Goal: Transaction & Acquisition: Subscribe to service/newsletter

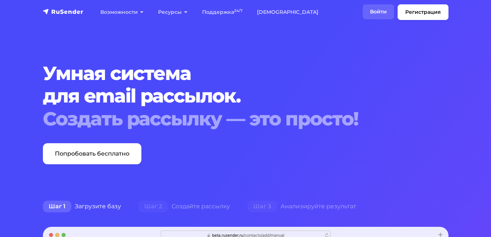
click at [377, 13] on link "Войти" at bounding box center [378, 11] width 31 height 15
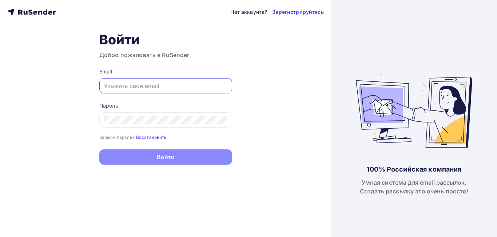
click at [174, 89] on input "text" at bounding box center [165, 85] width 123 height 9
paste input "[EMAIL_ADDRESS][DOMAIN_NAME]"
type input "[EMAIL_ADDRESS][DOMAIN_NAME]"
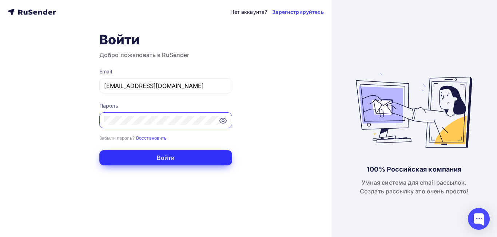
click at [196, 161] on button "Войти" at bounding box center [165, 157] width 133 height 15
click at [154, 158] on button "Войти" at bounding box center [165, 157] width 133 height 15
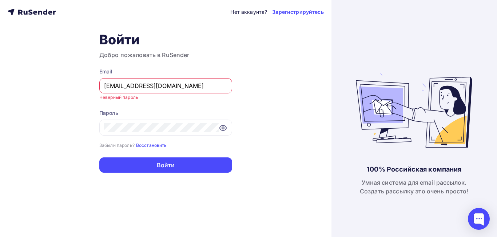
click at [152, 143] on small "Восстановить" at bounding box center [151, 145] width 31 height 5
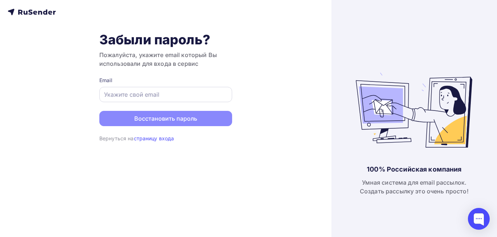
click at [147, 98] on input "text" at bounding box center [165, 94] width 123 height 9
click at [140, 96] on input "text" at bounding box center [165, 94] width 123 height 9
paste input "[EMAIL_ADDRESS][DOMAIN_NAME]"
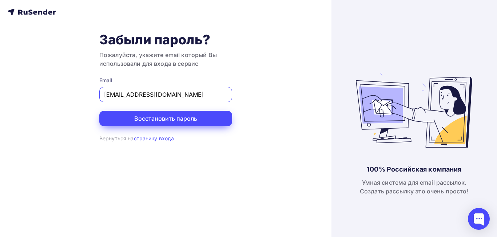
type input "[EMAIL_ADDRESS][DOMAIN_NAME]"
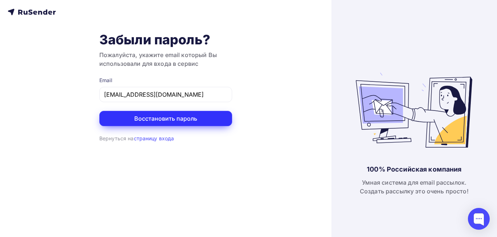
click at [139, 113] on button "Восстановить пароль" at bounding box center [165, 118] width 133 height 15
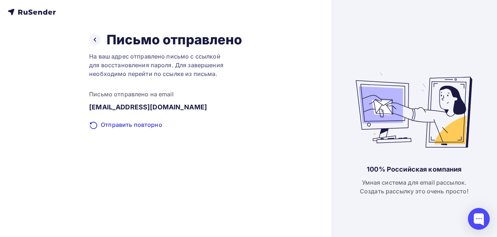
click at [44, 8] on icon at bounding box center [32, 12] width 48 height 9
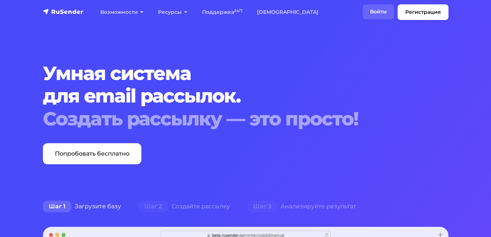
click at [382, 10] on link "Войти" at bounding box center [378, 11] width 31 height 15
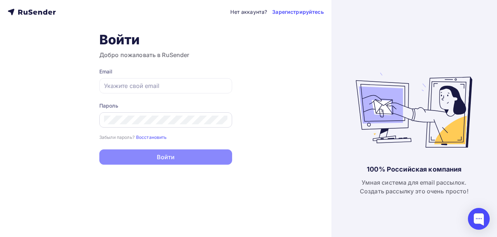
type input "[EMAIL_ADDRESS][DOMAIN_NAME]"
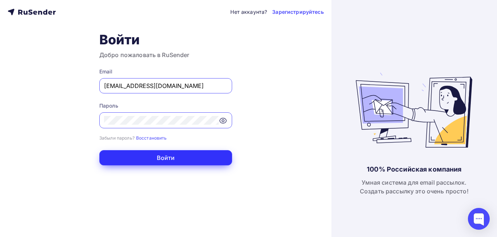
click at [121, 156] on button "Войти" at bounding box center [165, 157] width 133 height 15
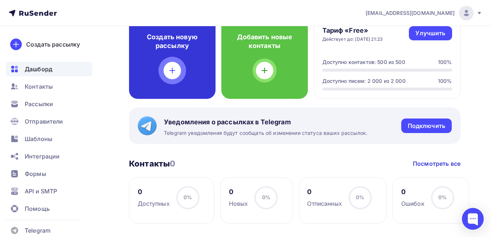
scroll to position [218, 0]
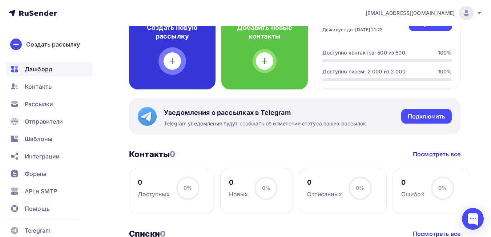
click at [175, 57] on icon at bounding box center [172, 61] width 9 height 9
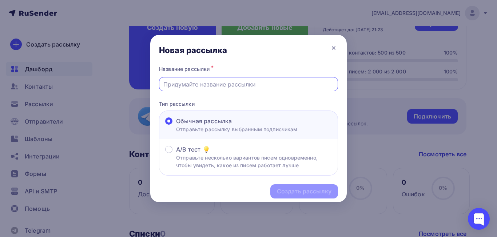
click at [208, 85] on input "text" at bounding box center [248, 84] width 171 height 9
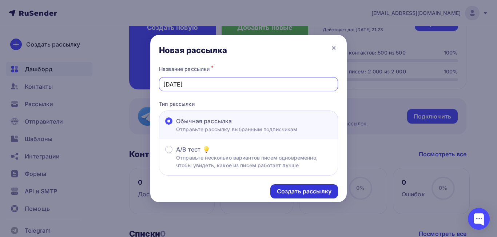
type input "новый год"
click at [308, 195] on div "Создать рассылку" at bounding box center [304, 191] width 55 height 8
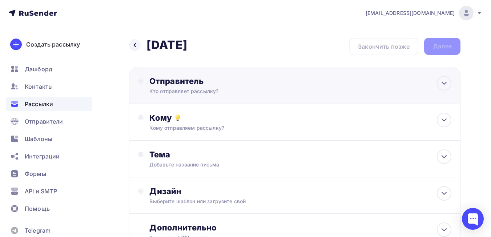
click at [223, 89] on div "Кто отправляет рассылку?" at bounding box center [221, 91] width 142 height 7
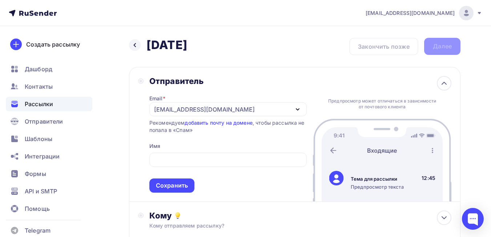
click at [163, 137] on div "Email * o.merkusheva@straightmedia.ru o.merkusheva@straightmedia.ru Добавить от…" at bounding box center [229, 139] width 158 height 107
click at [214, 109] on div "[EMAIL_ADDRESS][DOMAIN_NAME]" at bounding box center [204, 109] width 101 height 9
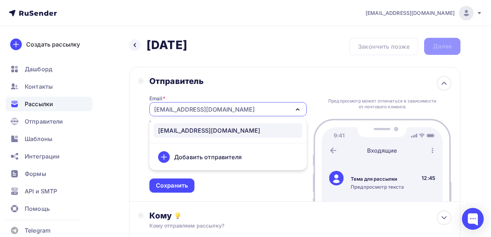
click at [476, 9] on div "[EMAIL_ADDRESS][DOMAIN_NAME]" at bounding box center [424, 13] width 117 height 15
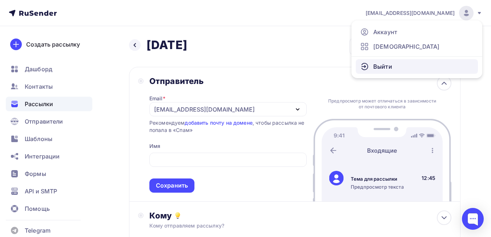
click at [403, 63] on link "Выйти" at bounding box center [417, 66] width 122 height 15
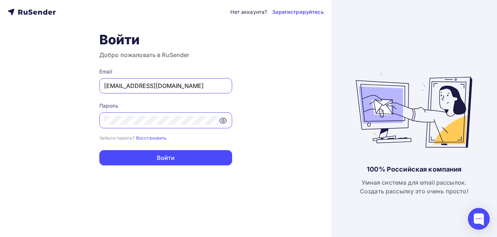
drag, startPoint x: 142, startPoint y: 86, endPoint x: 100, endPoint y: 87, distance: 41.5
click at [100, 87] on div "[EMAIL_ADDRESS][DOMAIN_NAME]" at bounding box center [165, 85] width 133 height 15
type input "k.mokrik@straightmedia.ru"
click at [101, 119] on div at bounding box center [165, 120] width 133 height 16
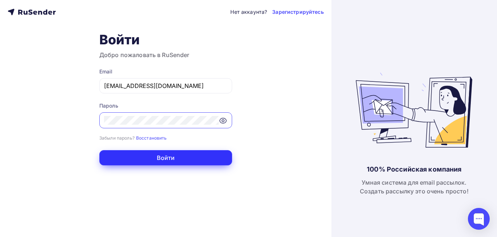
click at [159, 155] on button "Войти" at bounding box center [165, 157] width 133 height 15
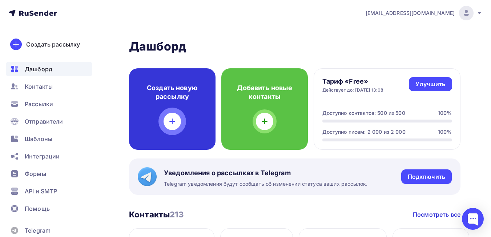
click at [175, 127] on div at bounding box center [172, 121] width 17 height 17
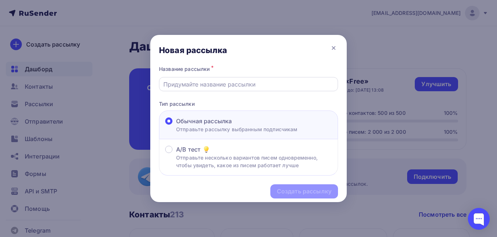
click at [203, 89] on div at bounding box center [248, 84] width 179 height 14
click at [199, 84] on input "text" at bounding box center [248, 84] width 171 height 9
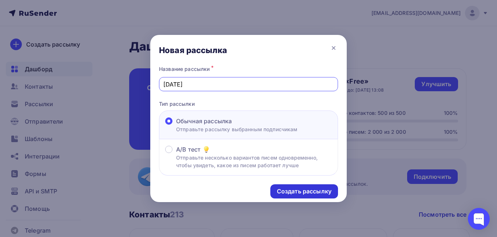
type input "Новый год"
click at [292, 186] on div "Создать рассылку" at bounding box center [304, 191] width 68 height 14
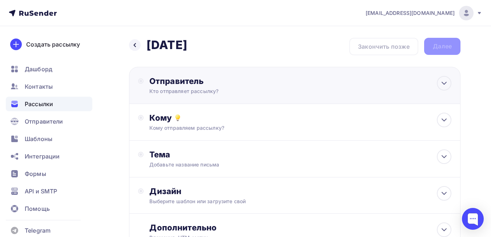
click at [185, 94] on div "Кто отправляет рассылку?" at bounding box center [221, 91] width 142 height 7
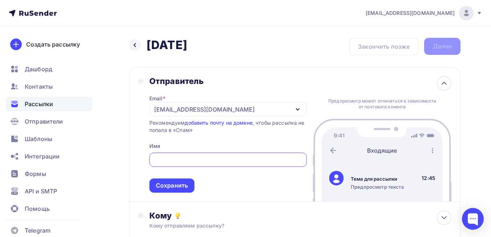
click at [210, 110] on div "k.mokrik@straightmedia.ru" at bounding box center [204, 109] width 101 height 9
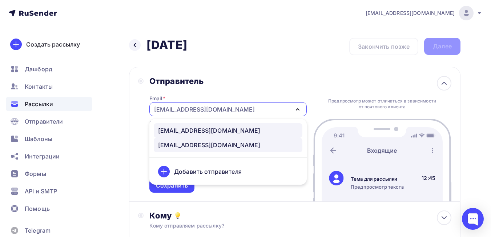
click at [212, 129] on div "aroma@manuscent.ru" at bounding box center [209, 130] width 102 height 9
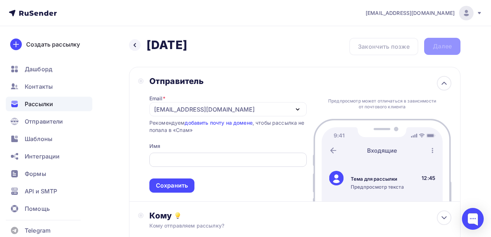
click at [212, 160] on input "text" at bounding box center [228, 160] width 149 height 9
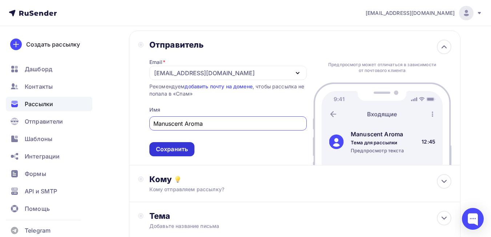
type input "Manuscent Aroma"
click at [188, 148] on div "Сохранить" at bounding box center [172, 149] width 45 height 14
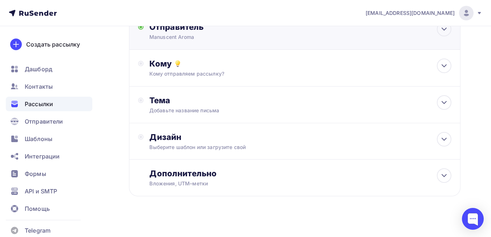
scroll to position [60, 0]
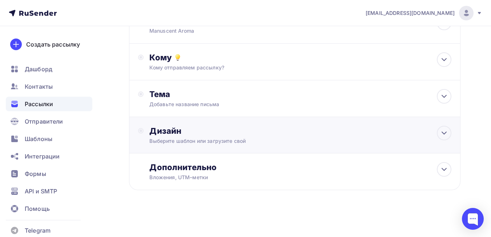
click at [220, 139] on div "Выберите шаблон или загрузите свой" at bounding box center [286, 141] width 272 height 7
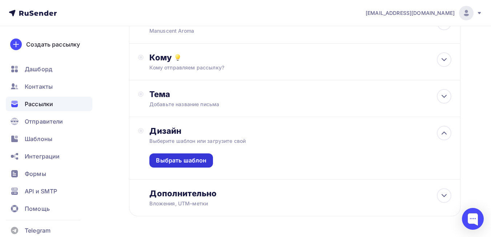
click at [204, 163] on div "Выбрать шаблон" at bounding box center [181, 160] width 51 height 8
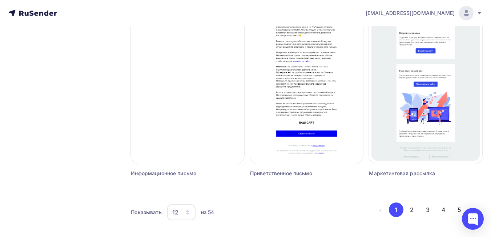
scroll to position [708, 0]
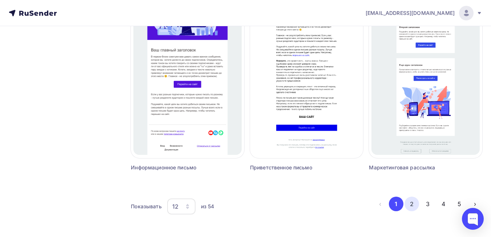
click at [414, 202] on button "2" at bounding box center [412, 204] width 15 height 15
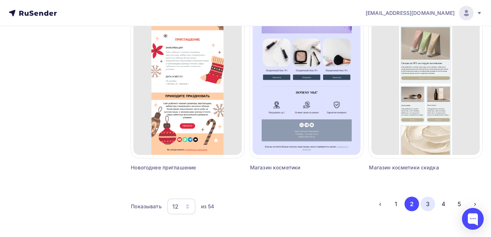
click at [433, 202] on button "3" at bounding box center [428, 204] width 15 height 15
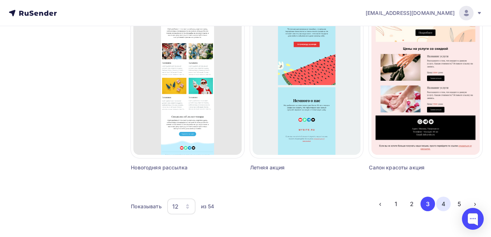
click at [440, 200] on button "4" at bounding box center [444, 204] width 15 height 15
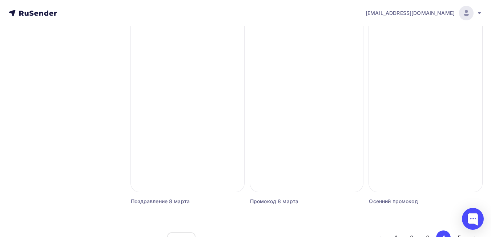
scroll to position [636, 0]
